Goal: Check status: Check status

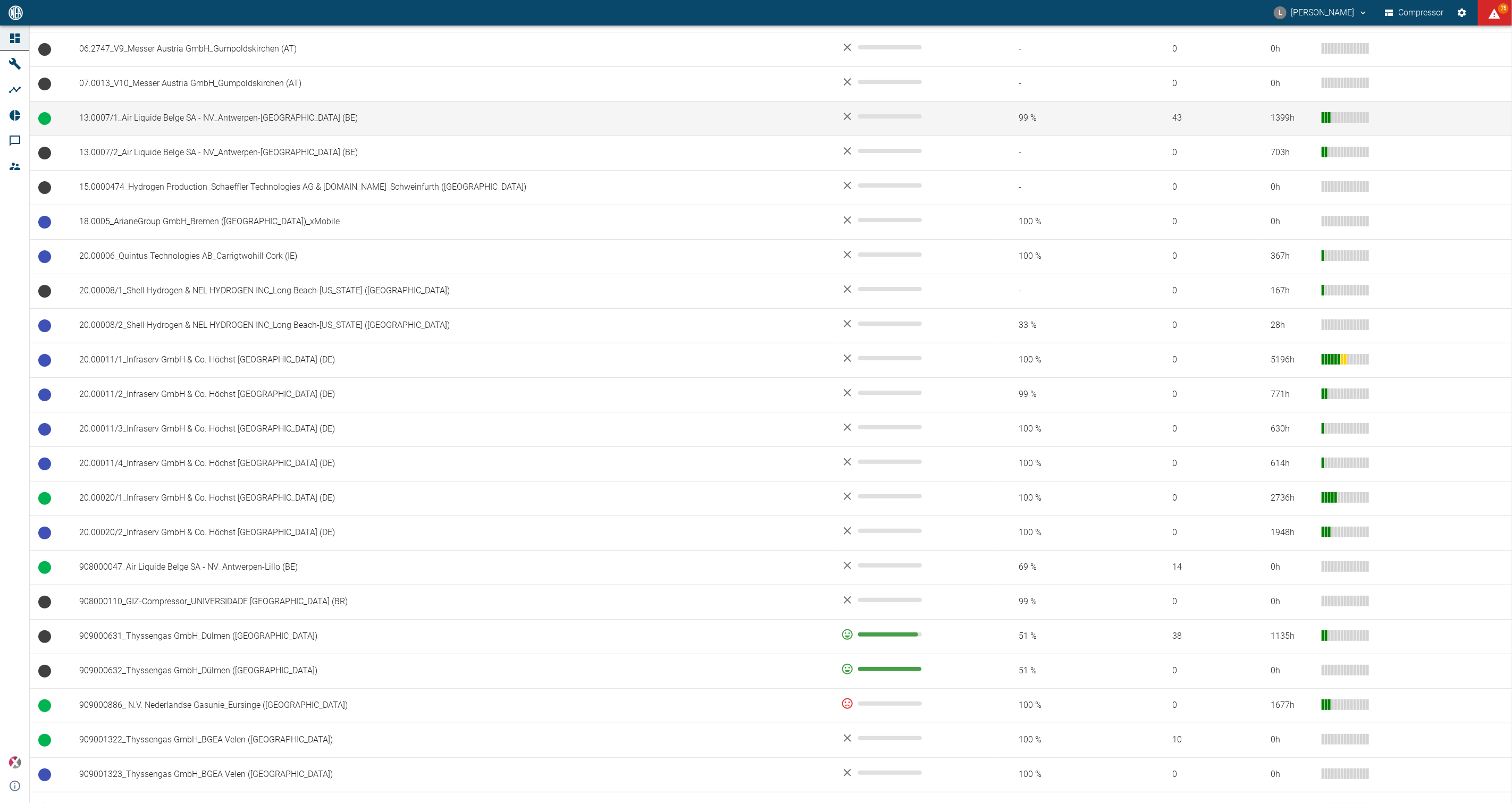
scroll to position [354, 0]
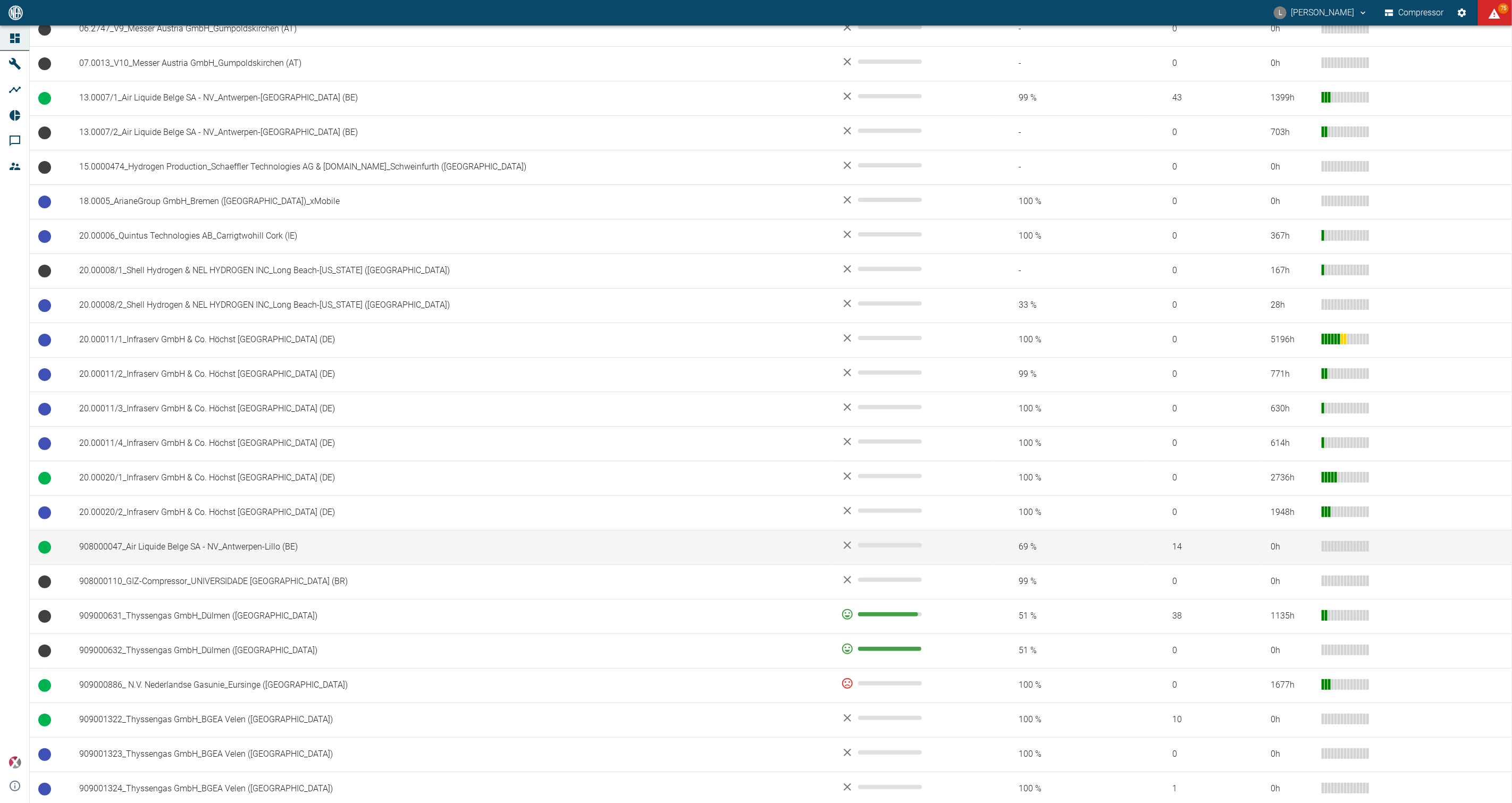
click at [307, 462] on td "908000047_Air Liquide Belge SA - NV_Antwerpen-Lillo (BE)" at bounding box center [452, 546] width 762 height 34
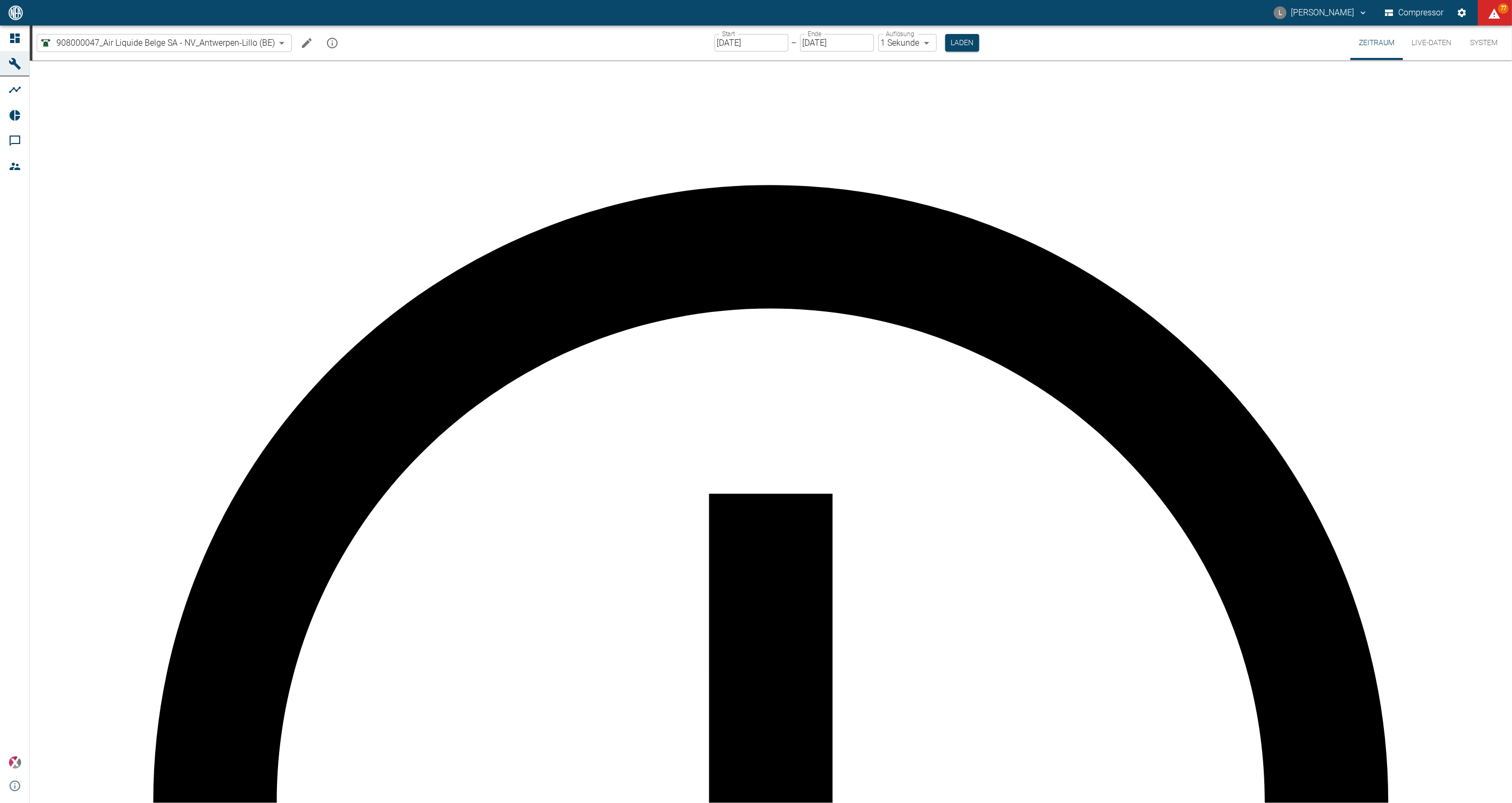
click at [907, 3] on div "L [PERSON_NAME] Compressor 77" at bounding box center [756, 12] width 1512 height 25
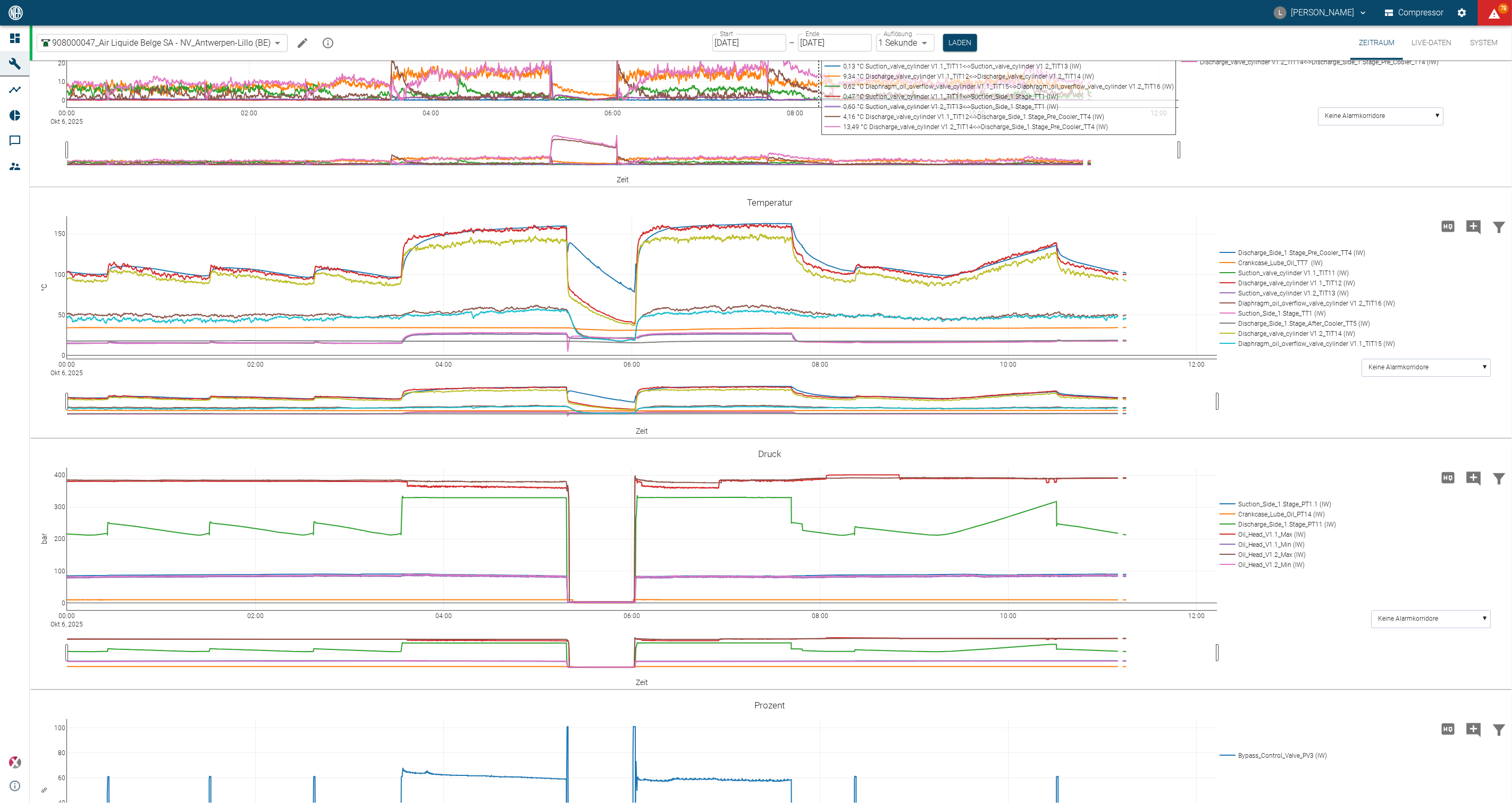
scroll to position [532, 0]
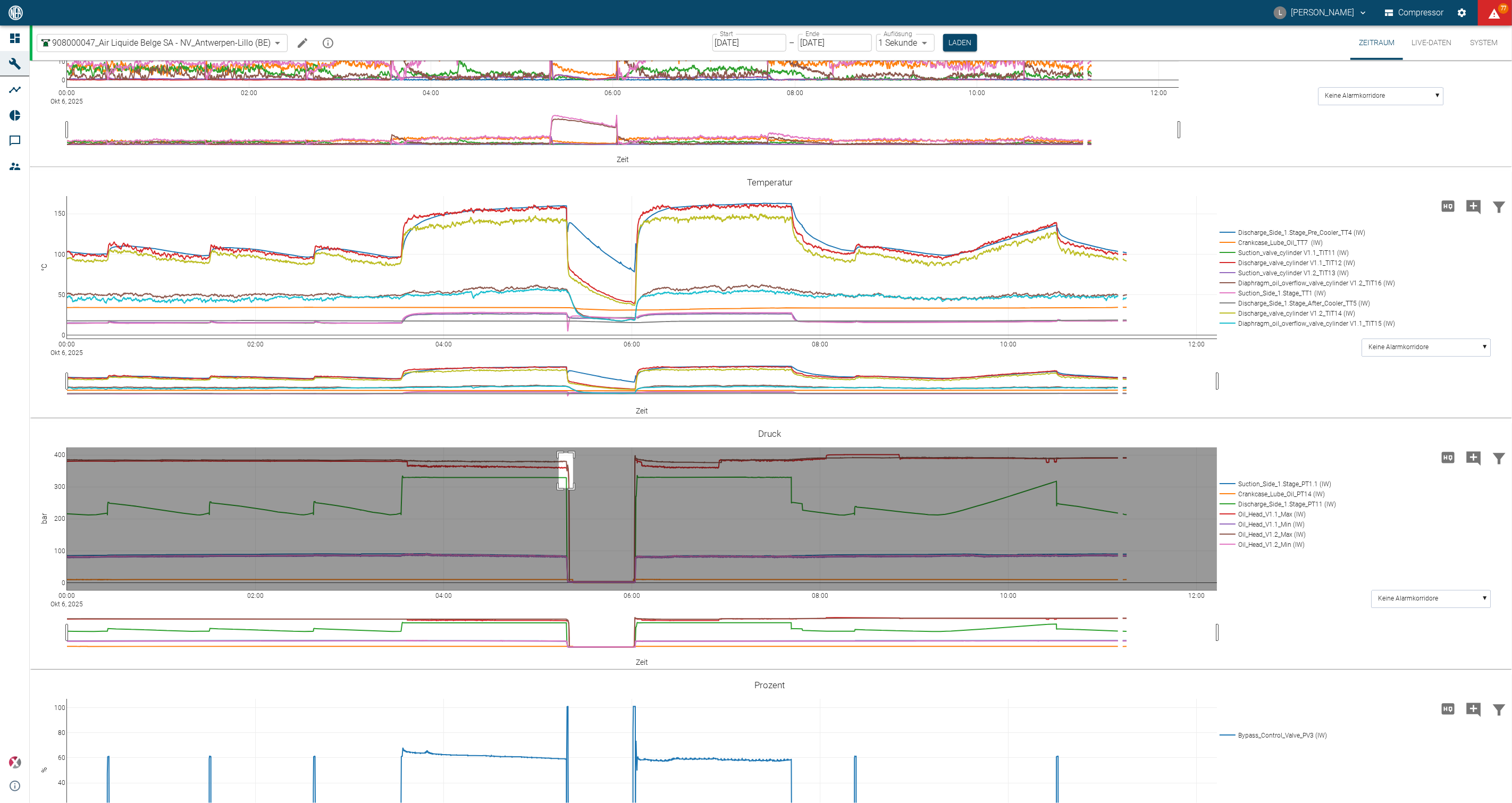
drag, startPoint x: 559, startPoint y: 568, endPoint x: 573, endPoint y: 603, distance: 37.7
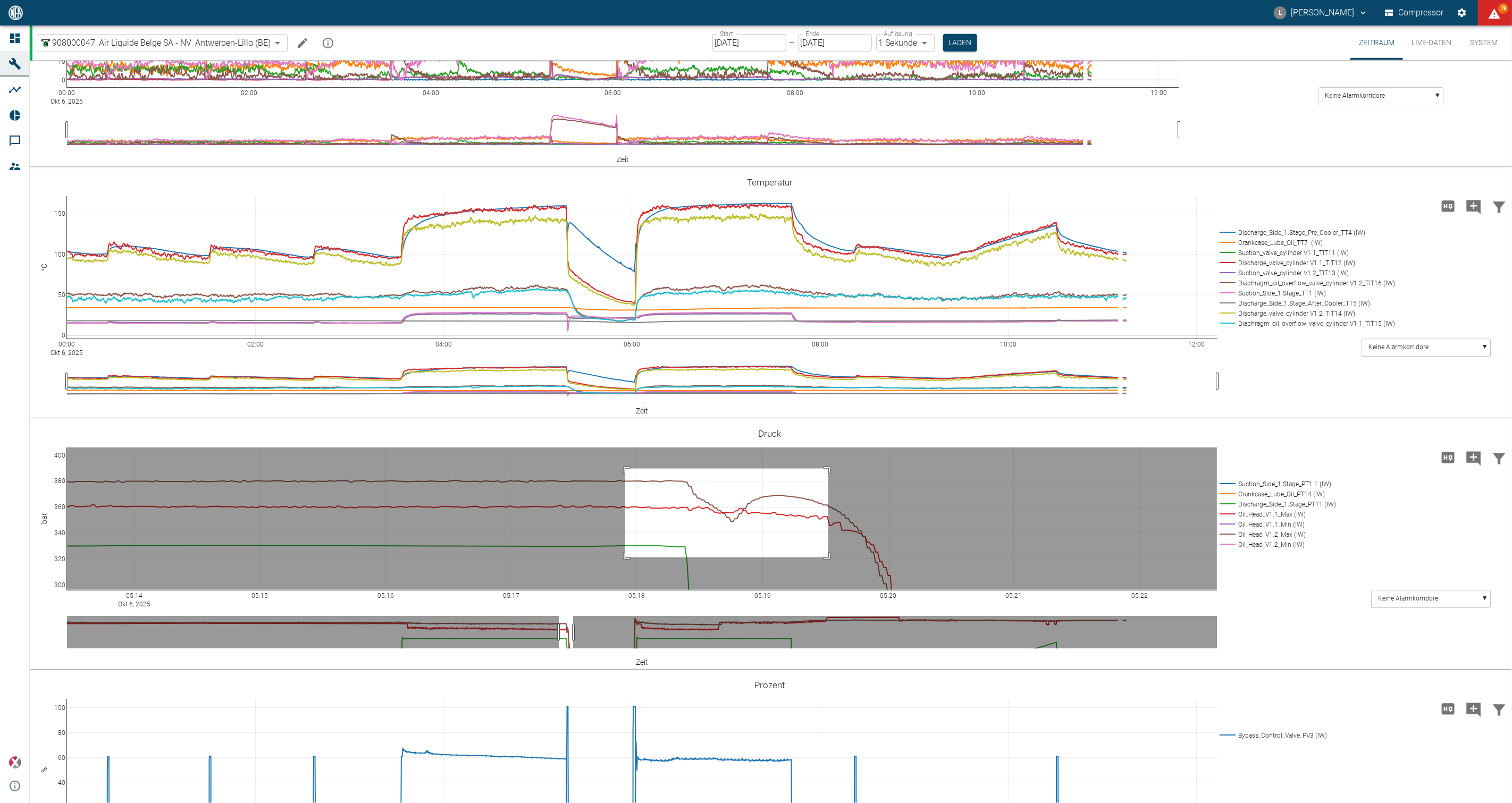
drag, startPoint x: 625, startPoint y: 583, endPoint x: 828, endPoint y: 673, distance: 222.1
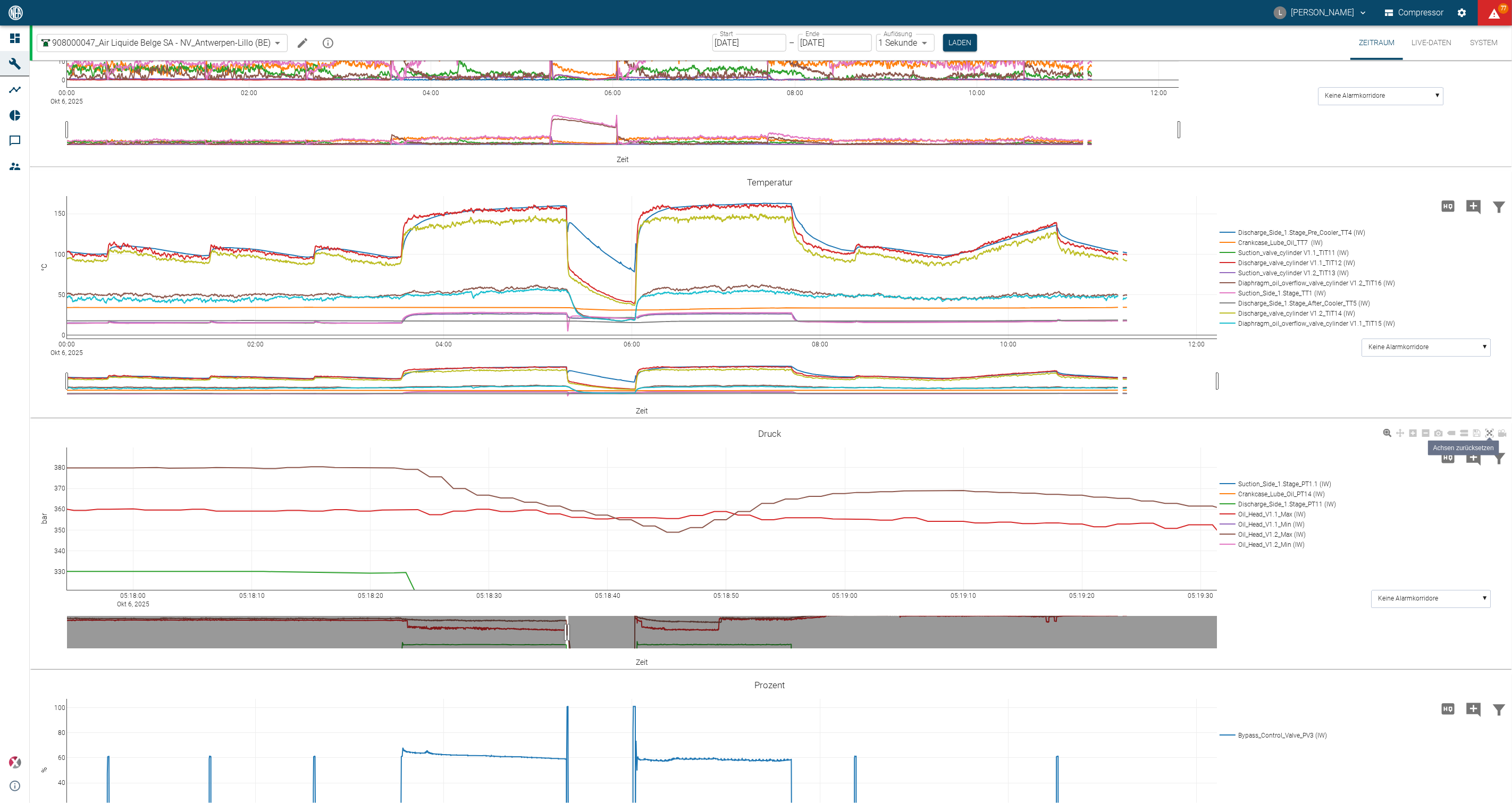
click at [1494, 440] on link at bounding box center [1489, 433] width 13 height 12
click at [1488, 438] on icon at bounding box center [1490, 433] width 9 height 9
